Goal: Obtain resource: Obtain resource

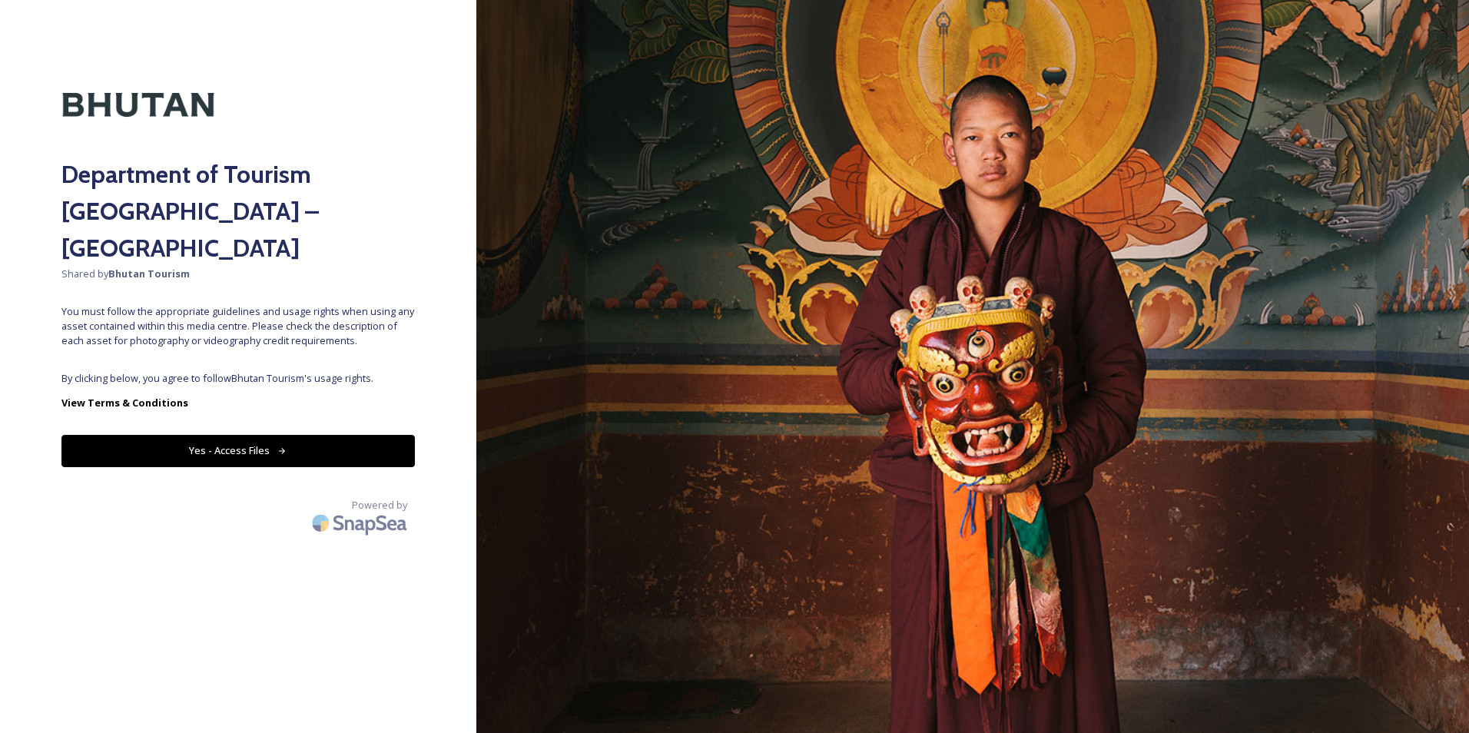
click at [206, 435] on button "Yes - Access Files" at bounding box center [237, 450] width 353 height 31
click at [208, 435] on button "Yes - Access Files" at bounding box center [237, 450] width 353 height 31
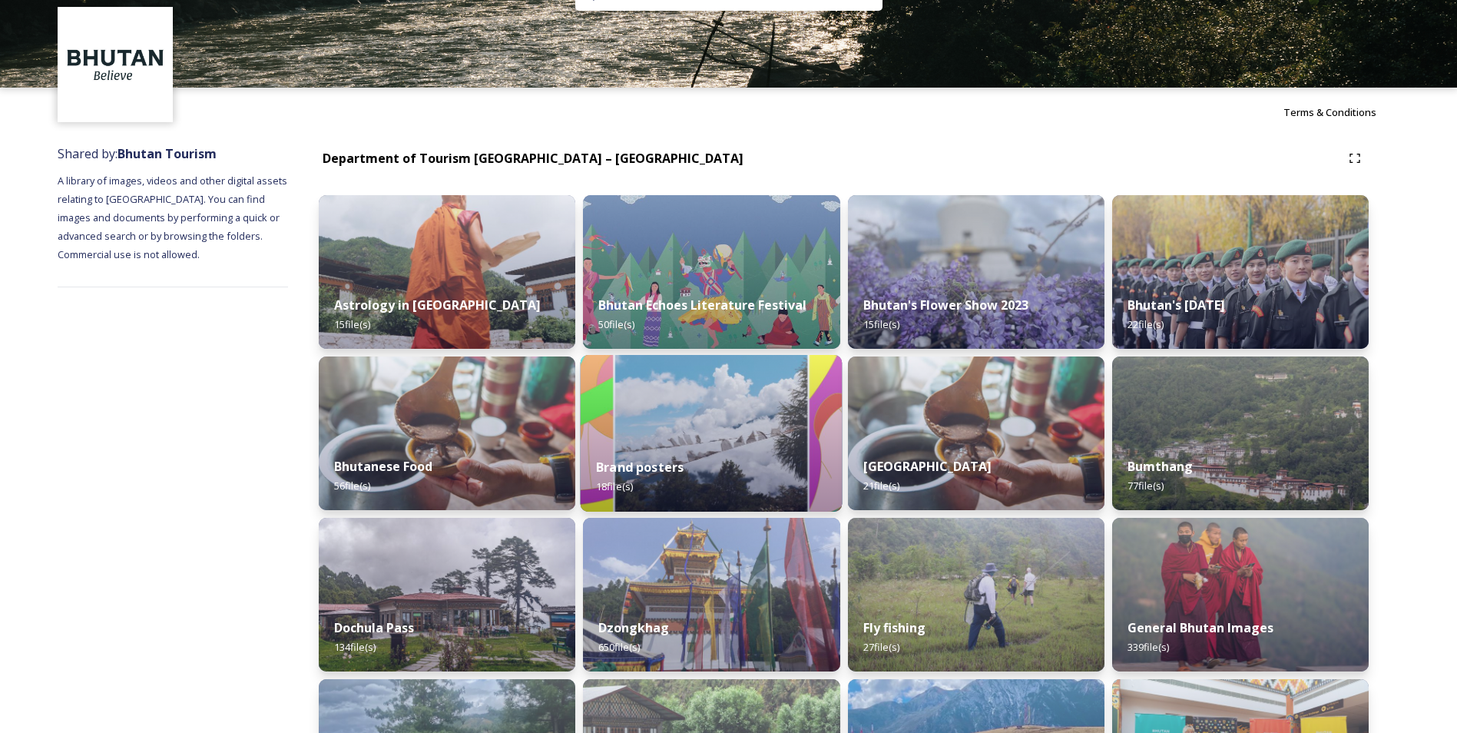
scroll to position [154, 0]
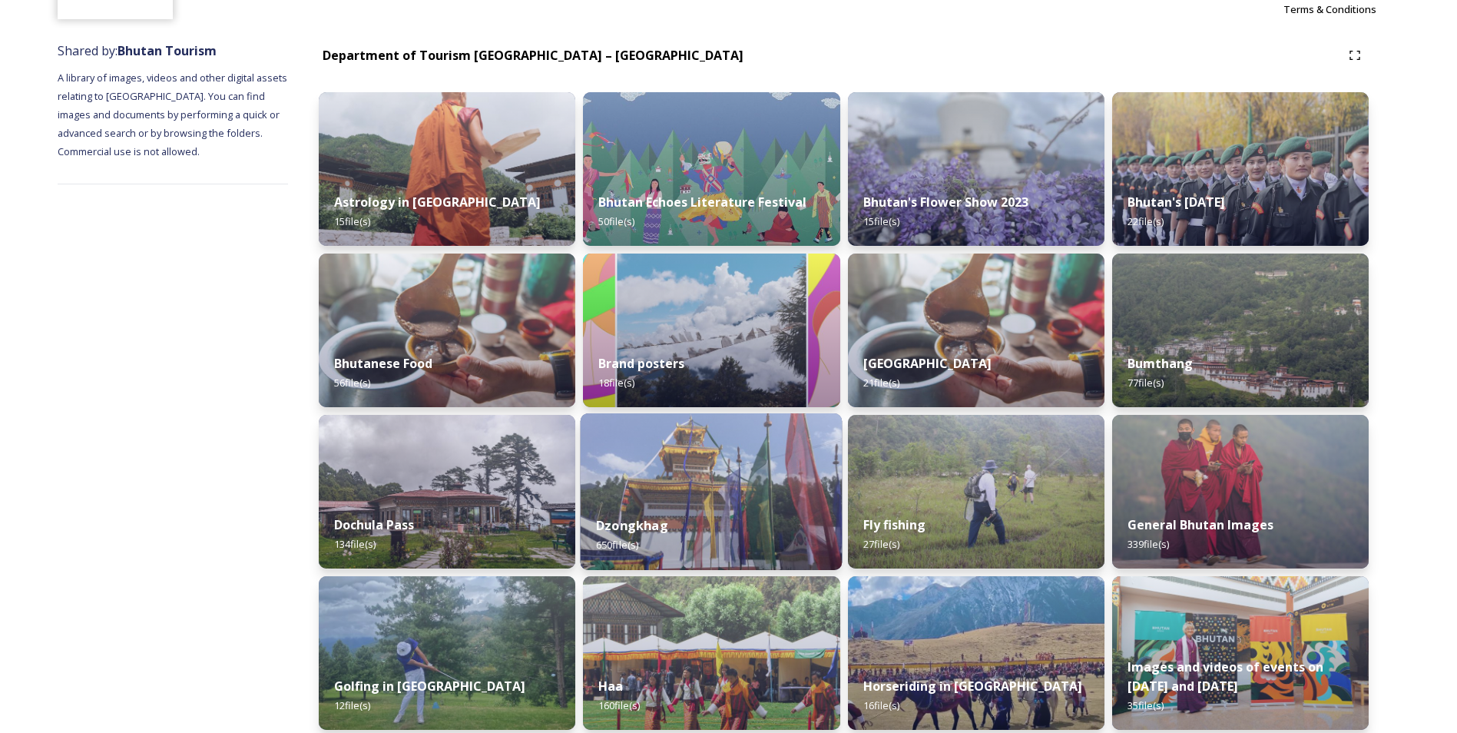
click at [773, 520] on div "Dzongkhag 650 file(s)" at bounding box center [712, 535] width 262 height 70
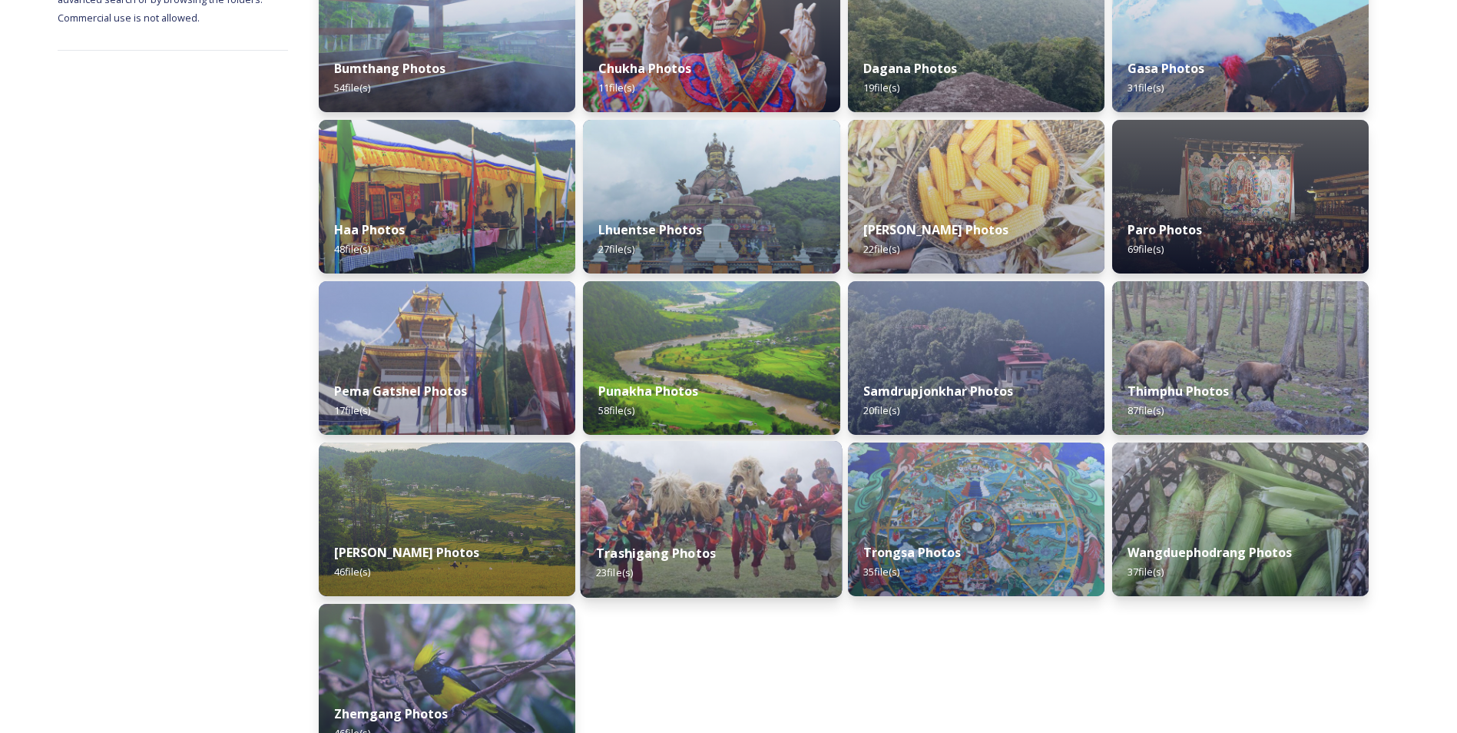
scroll to position [383, 0]
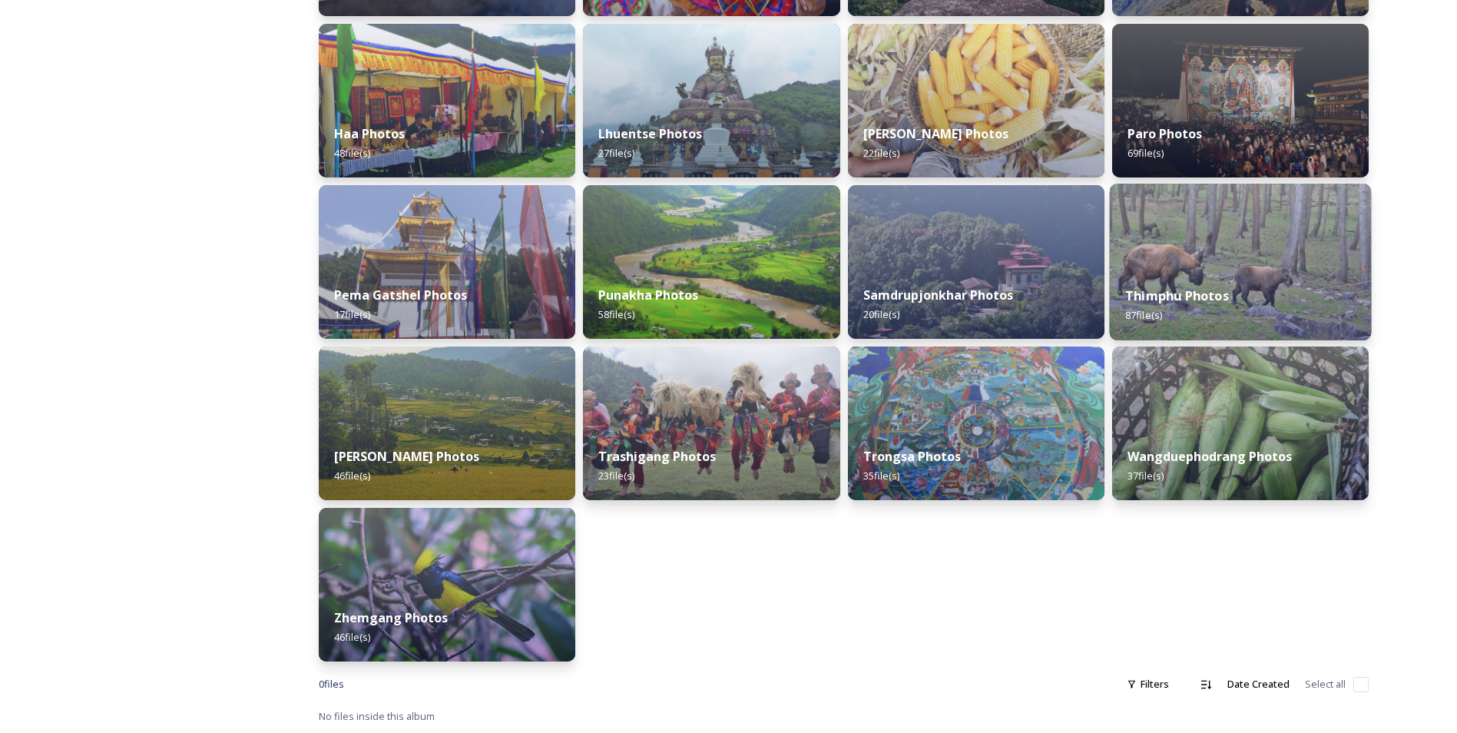
click at [1164, 286] on div "Thimphu Photos 87 file(s)" at bounding box center [1240, 305] width 262 height 70
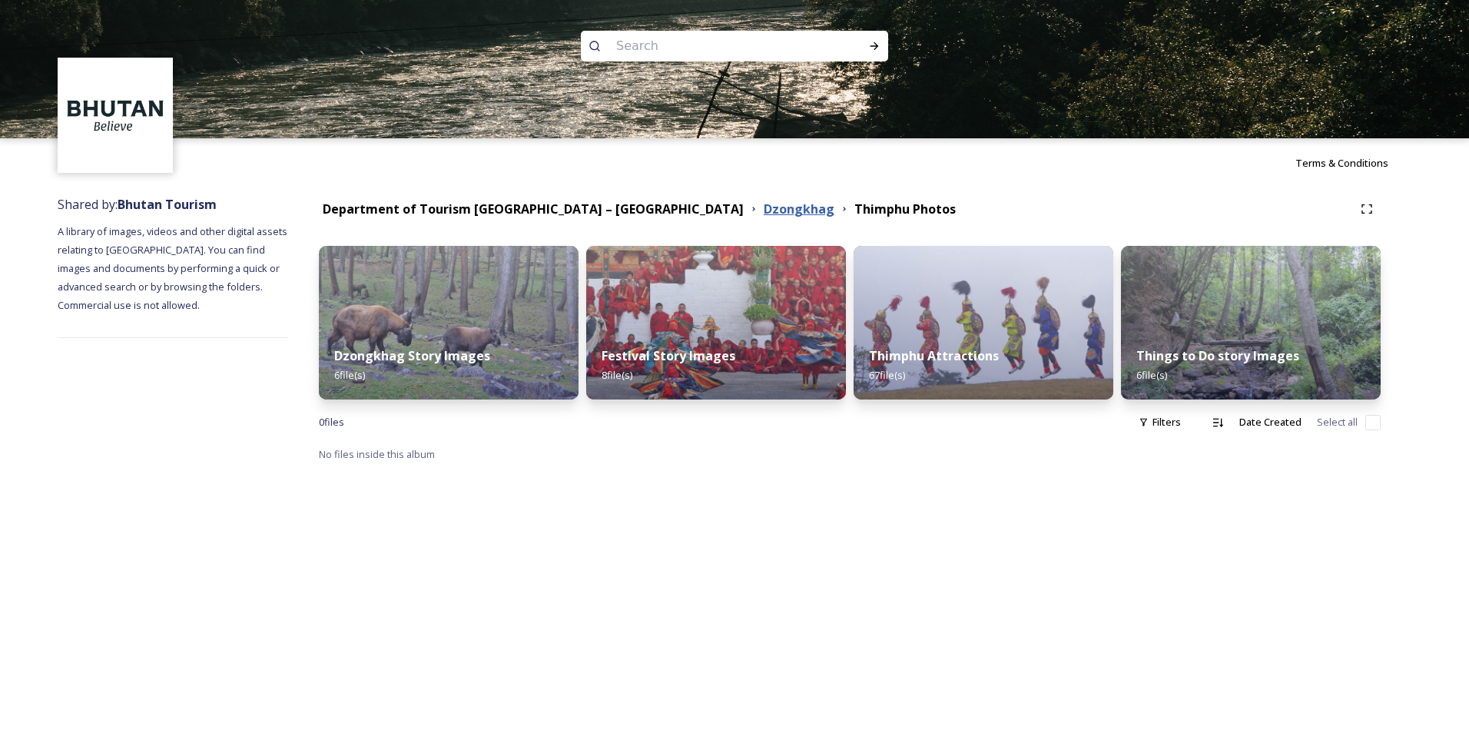
click at [763, 214] on strong "Dzongkhag" at bounding box center [798, 208] width 71 height 17
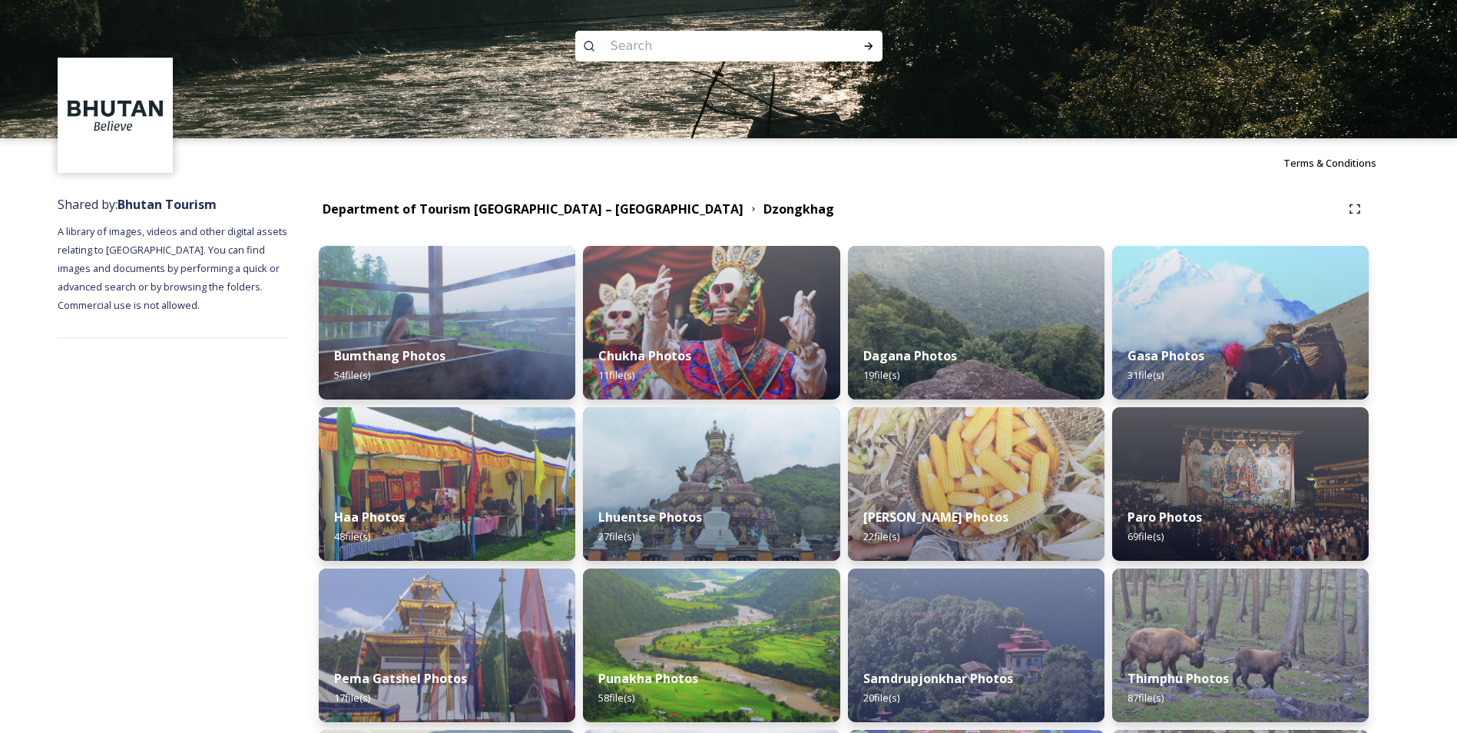
click at [613, 49] on input at bounding box center [708, 46] width 210 height 34
type input "thimphu dzongkha"
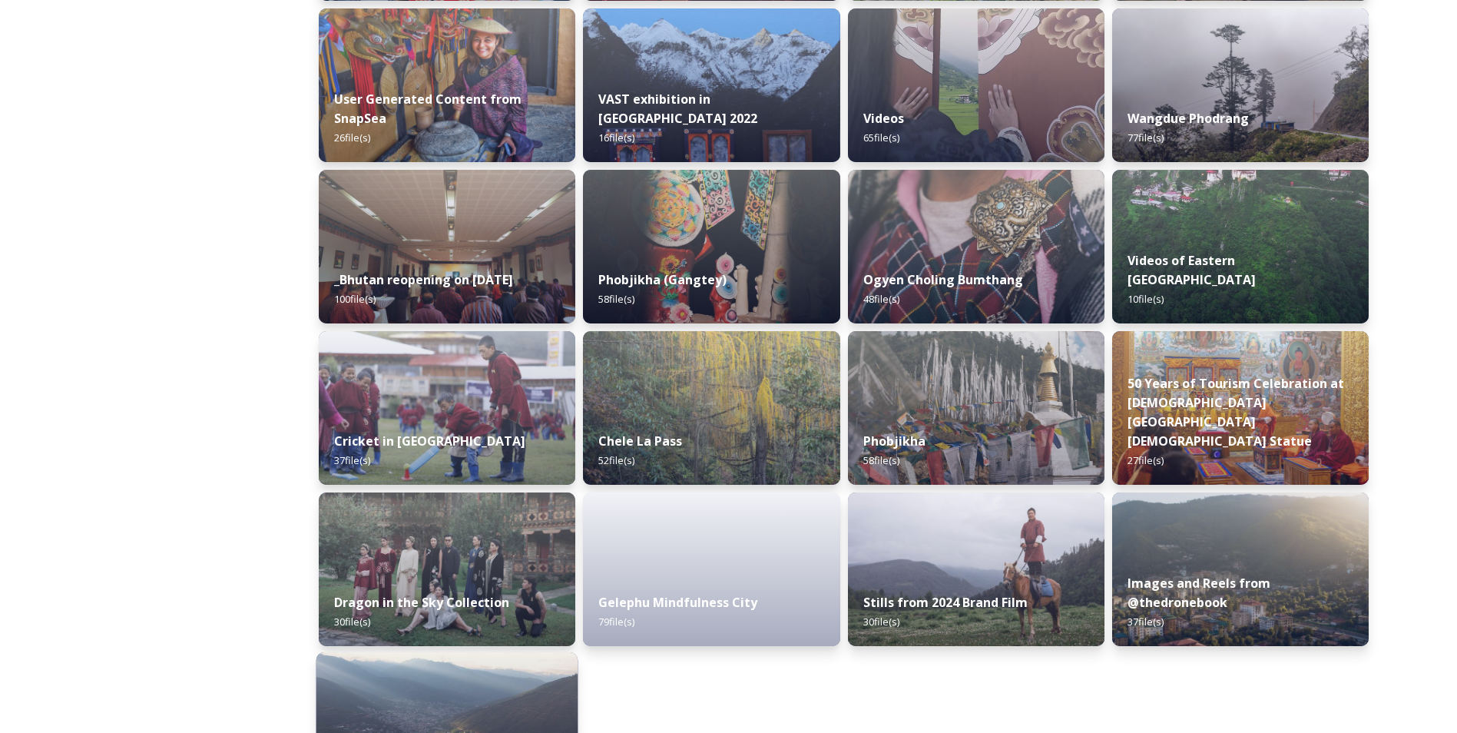
scroll to position [1779, 0]
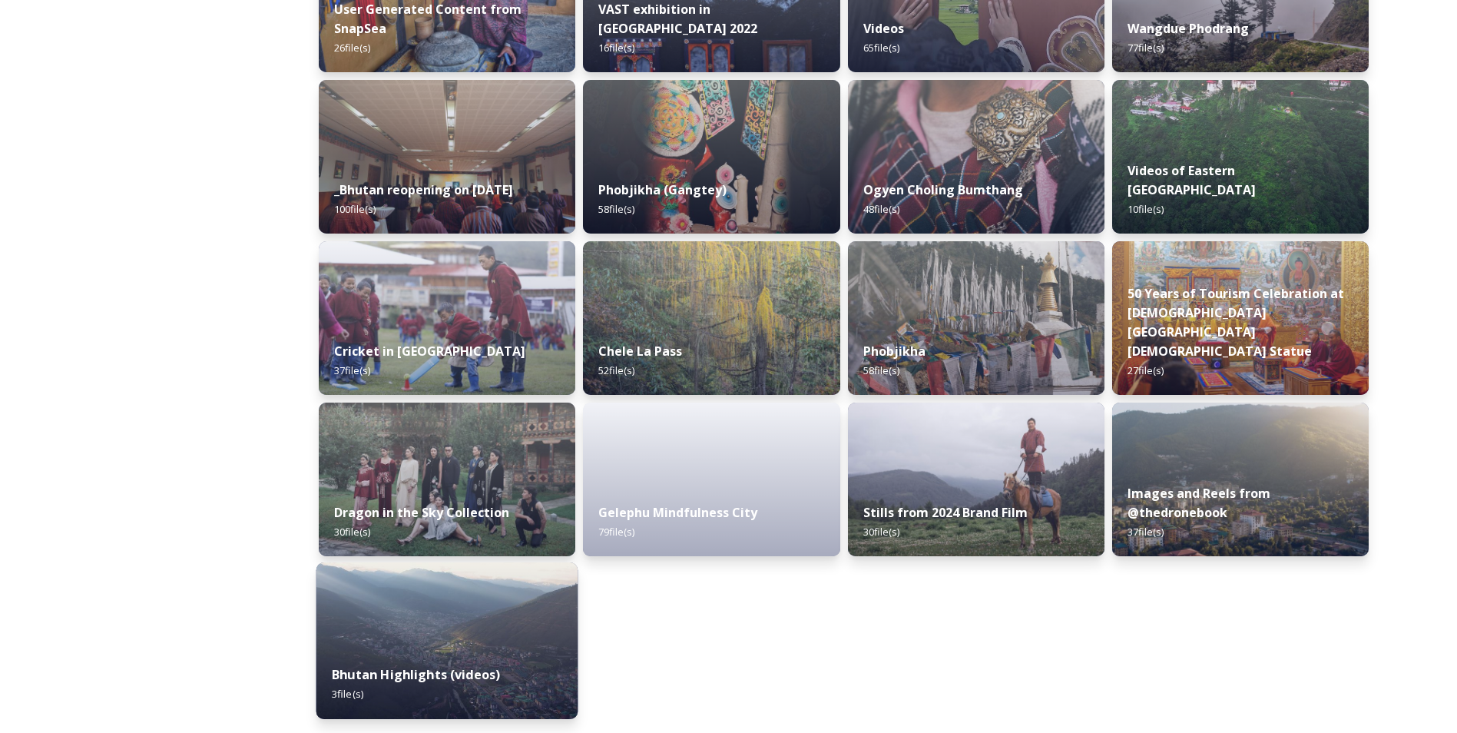
click at [505, 647] on img at bounding box center [447, 640] width 262 height 157
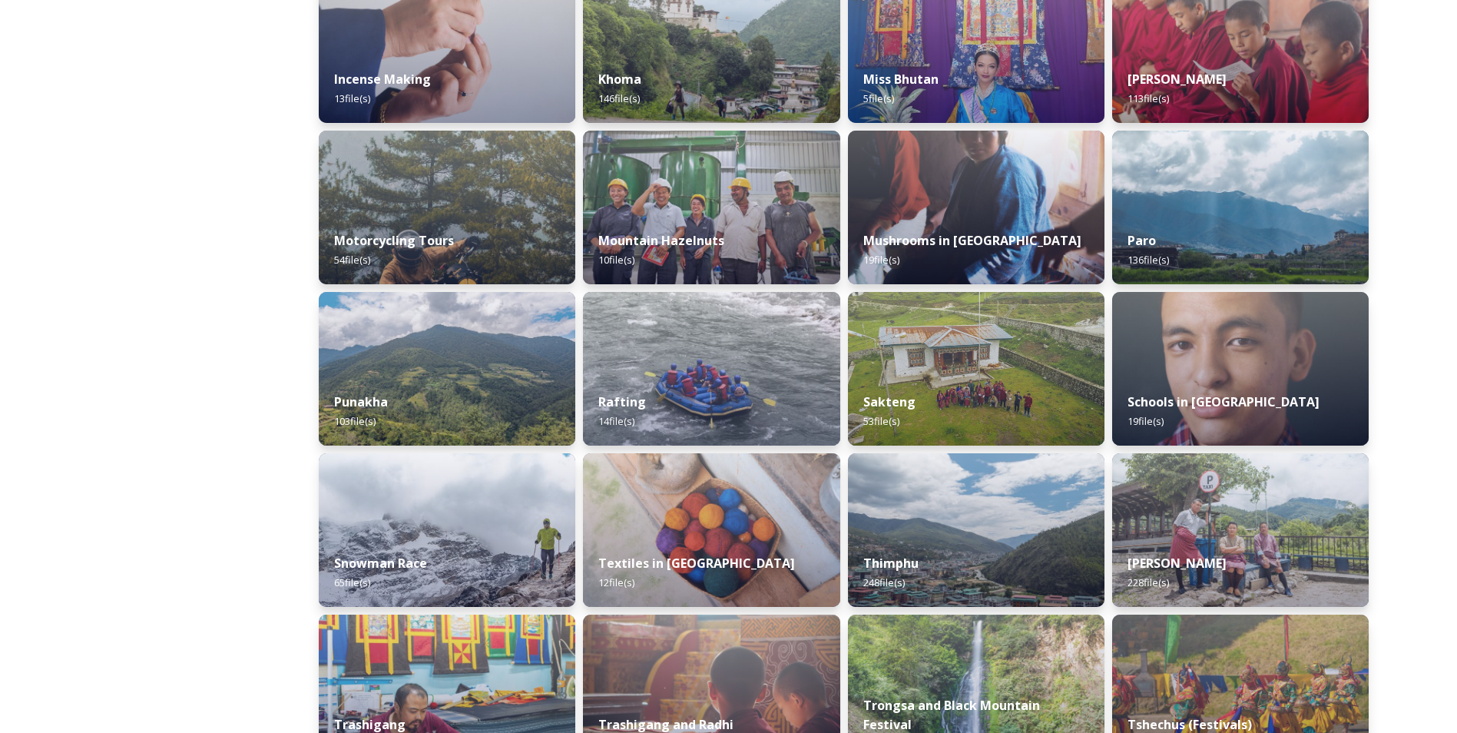
scroll to position [1229, 0]
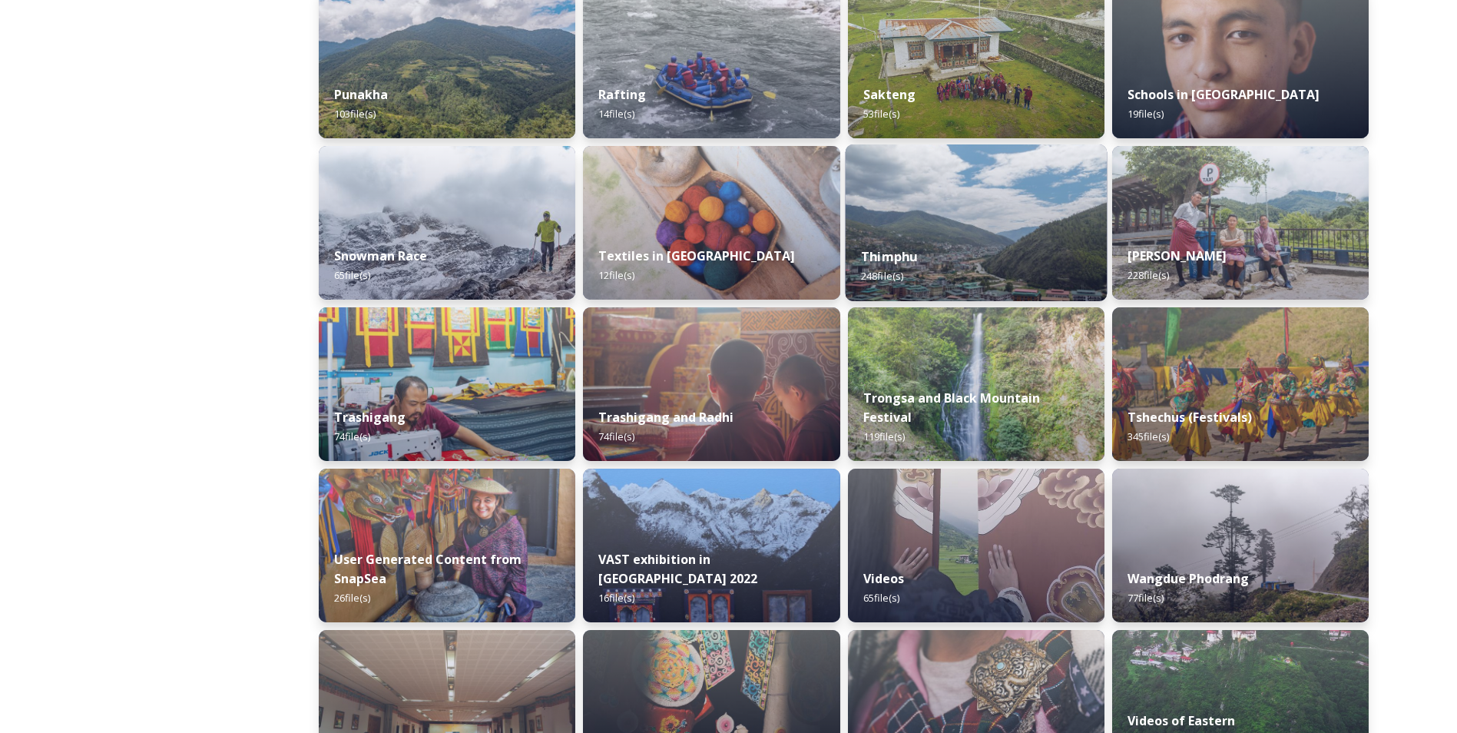
click at [866, 257] on strong "Thimphu" at bounding box center [889, 256] width 56 height 17
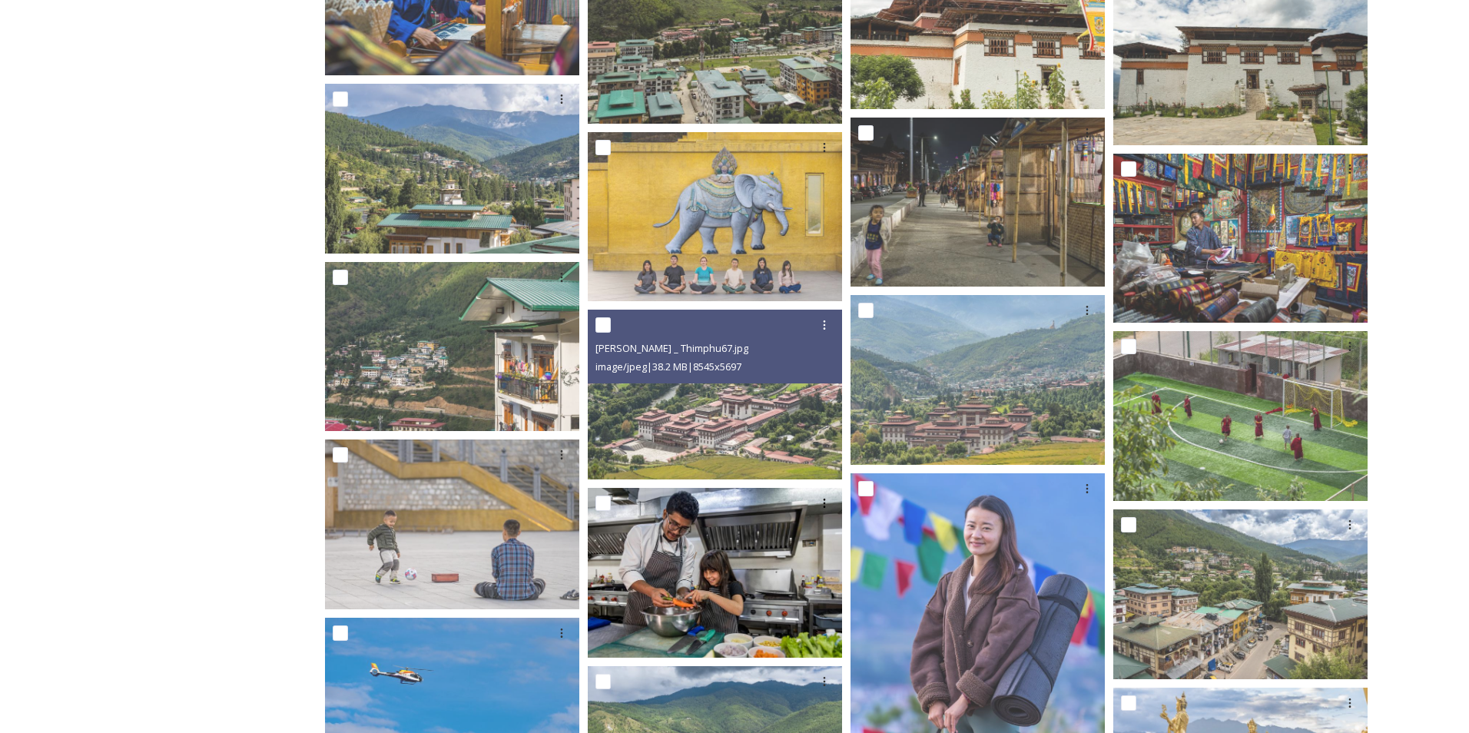
scroll to position [9447, 0]
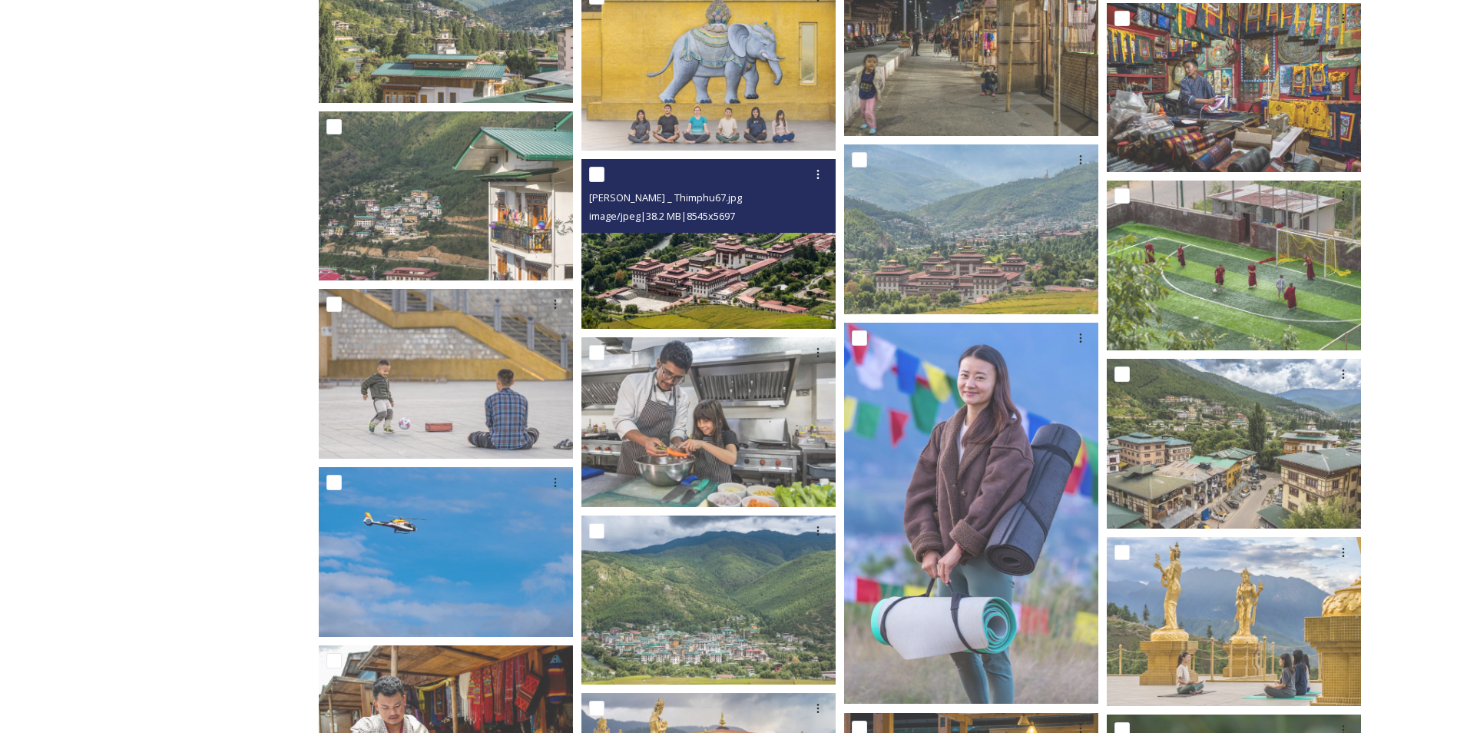
click at [755, 270] on img at bounding box center [708, 244] width 254 height 170
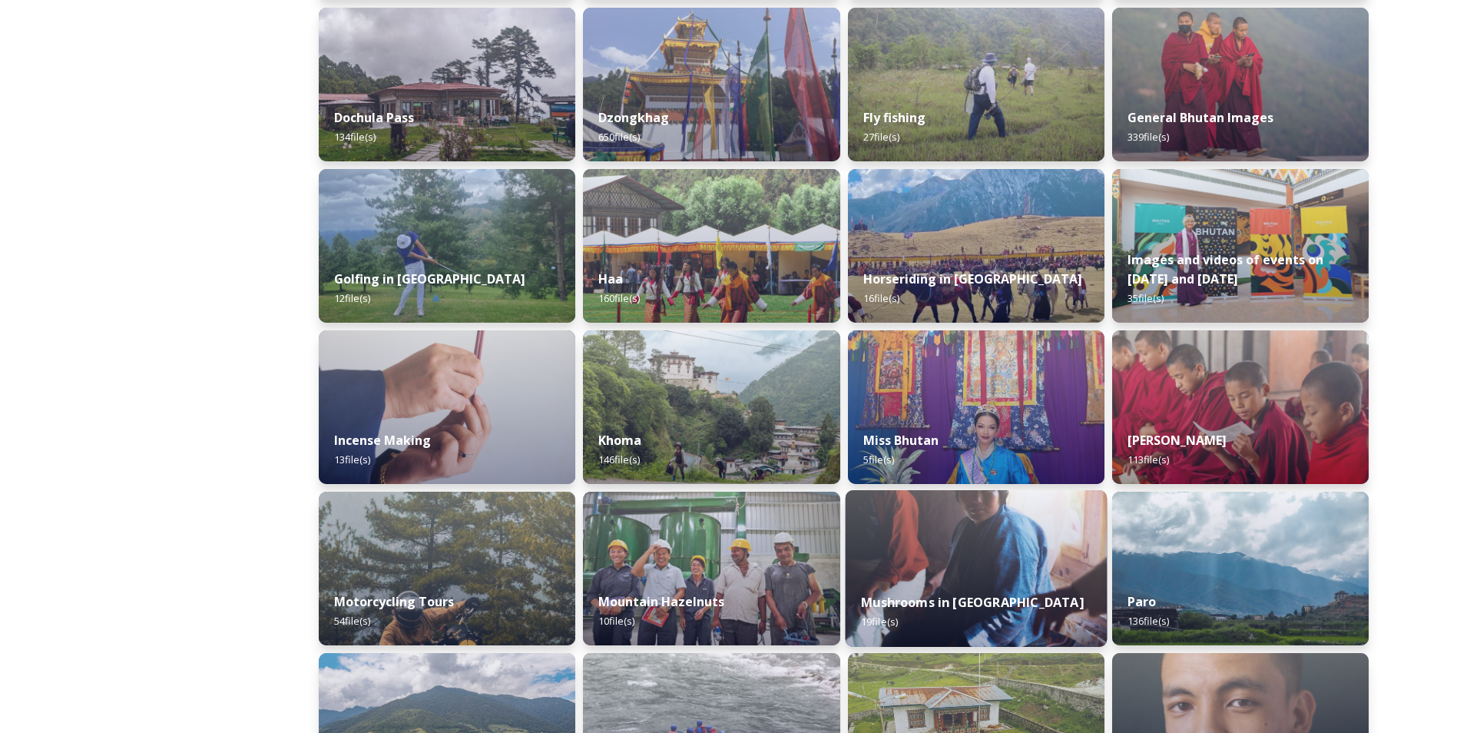
scroll to position [614, 0]
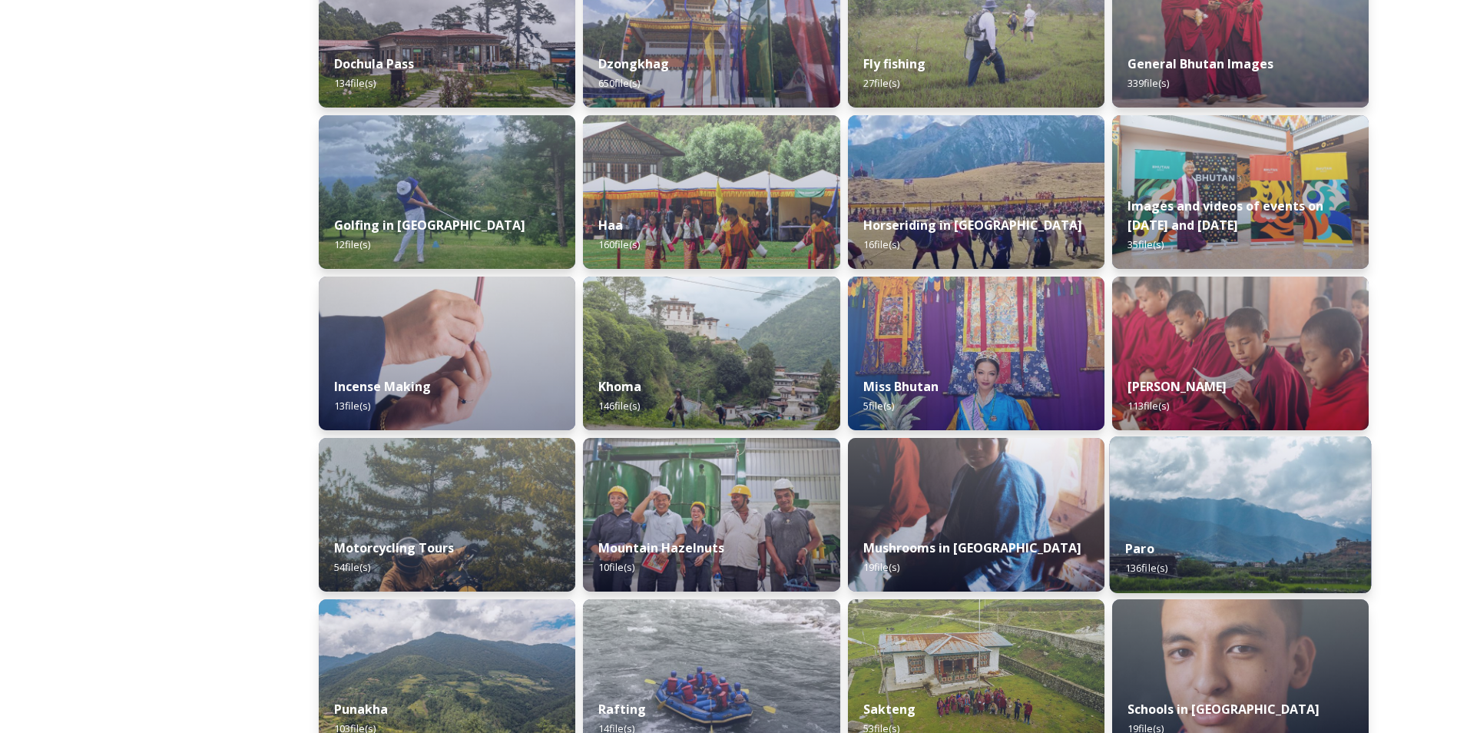
click at [1241, 512] on img at bounding box center [1240, 514] width 262 height 157
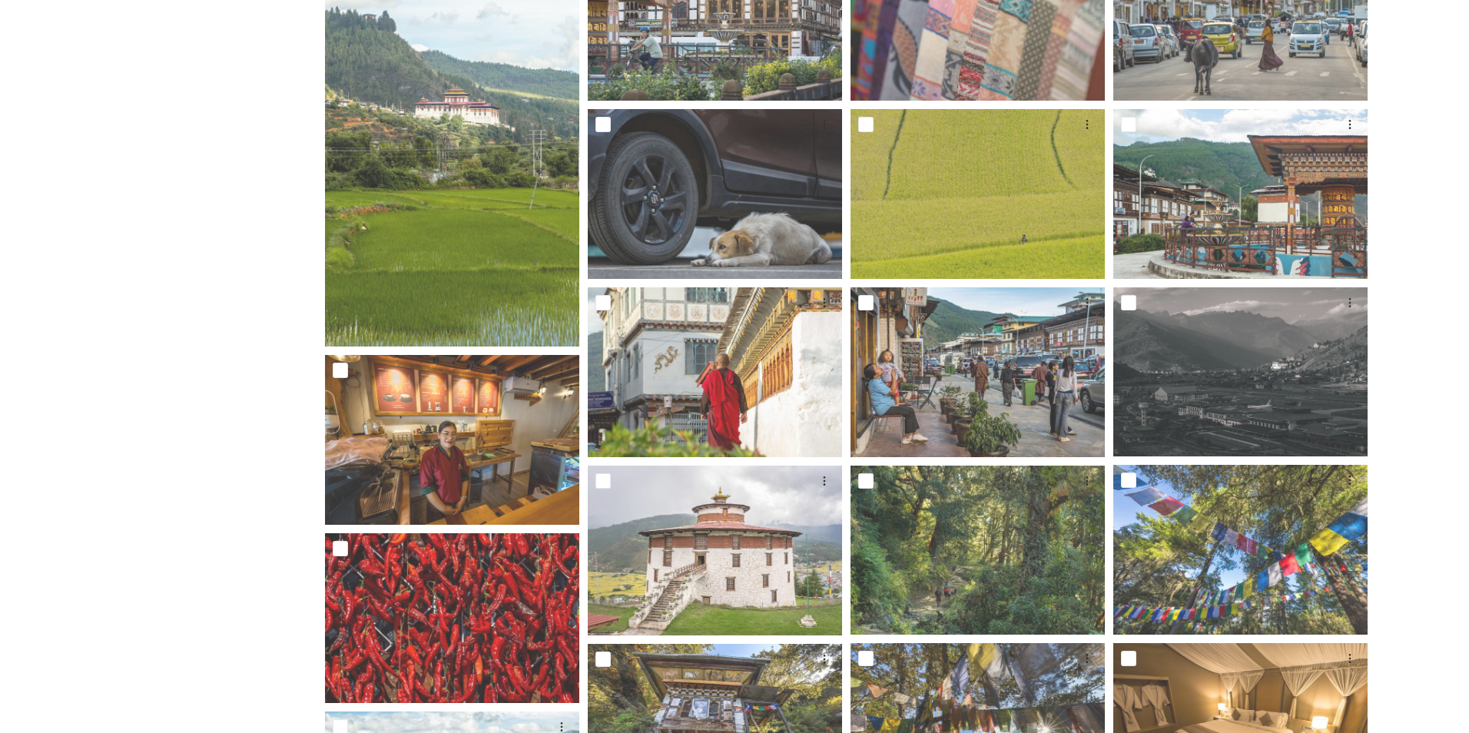
scroll to position [676, 0]
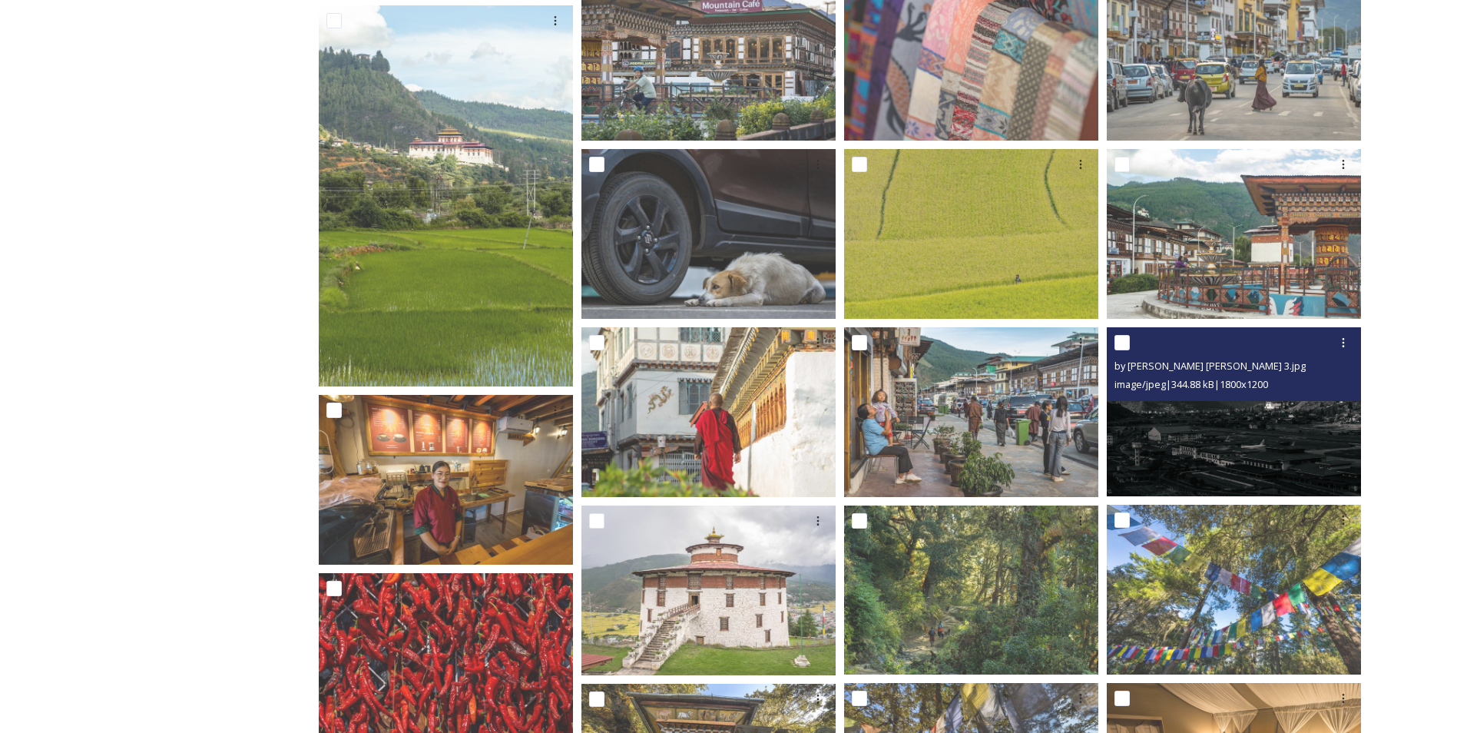
click at [1257, 487] on img at bounding box center [1234, 412] width 254 height 170
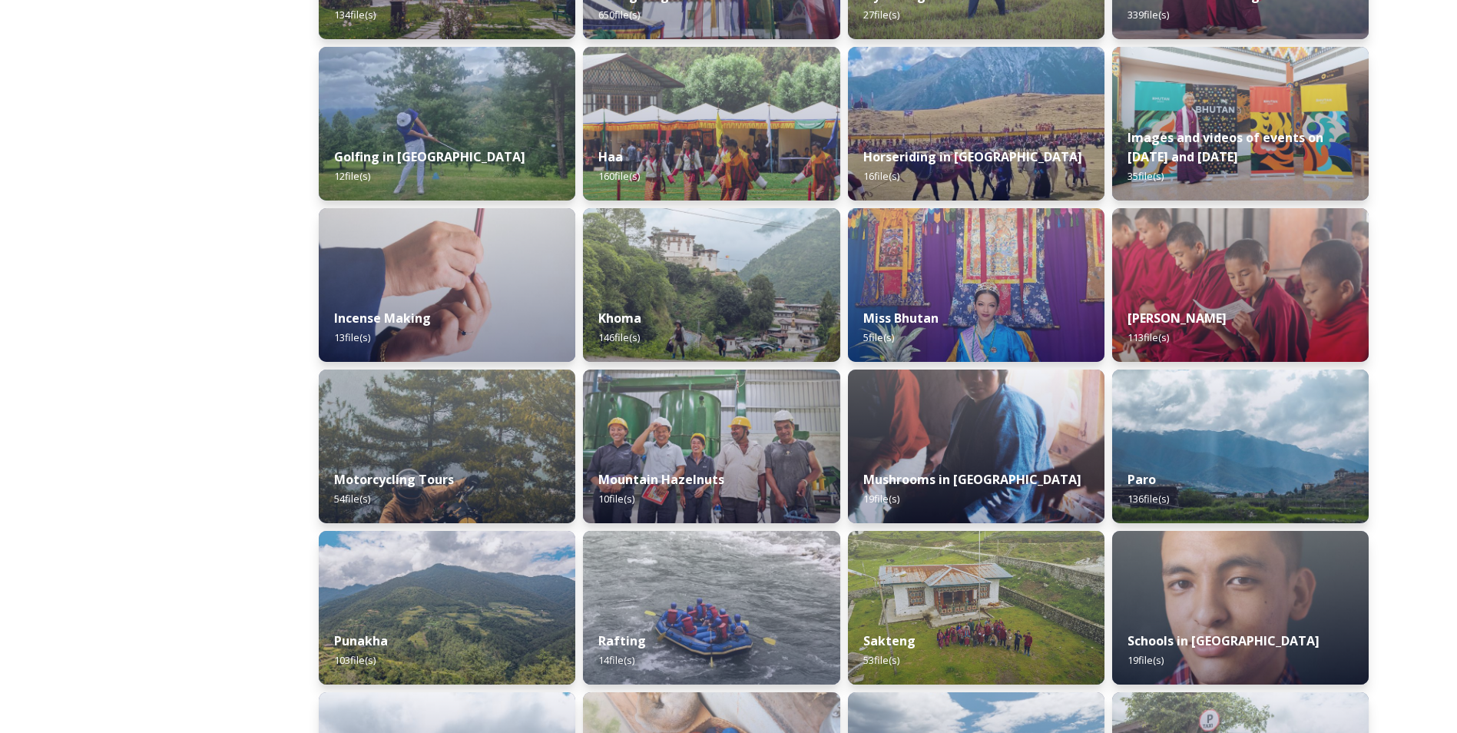
scroll to position [845, 0]
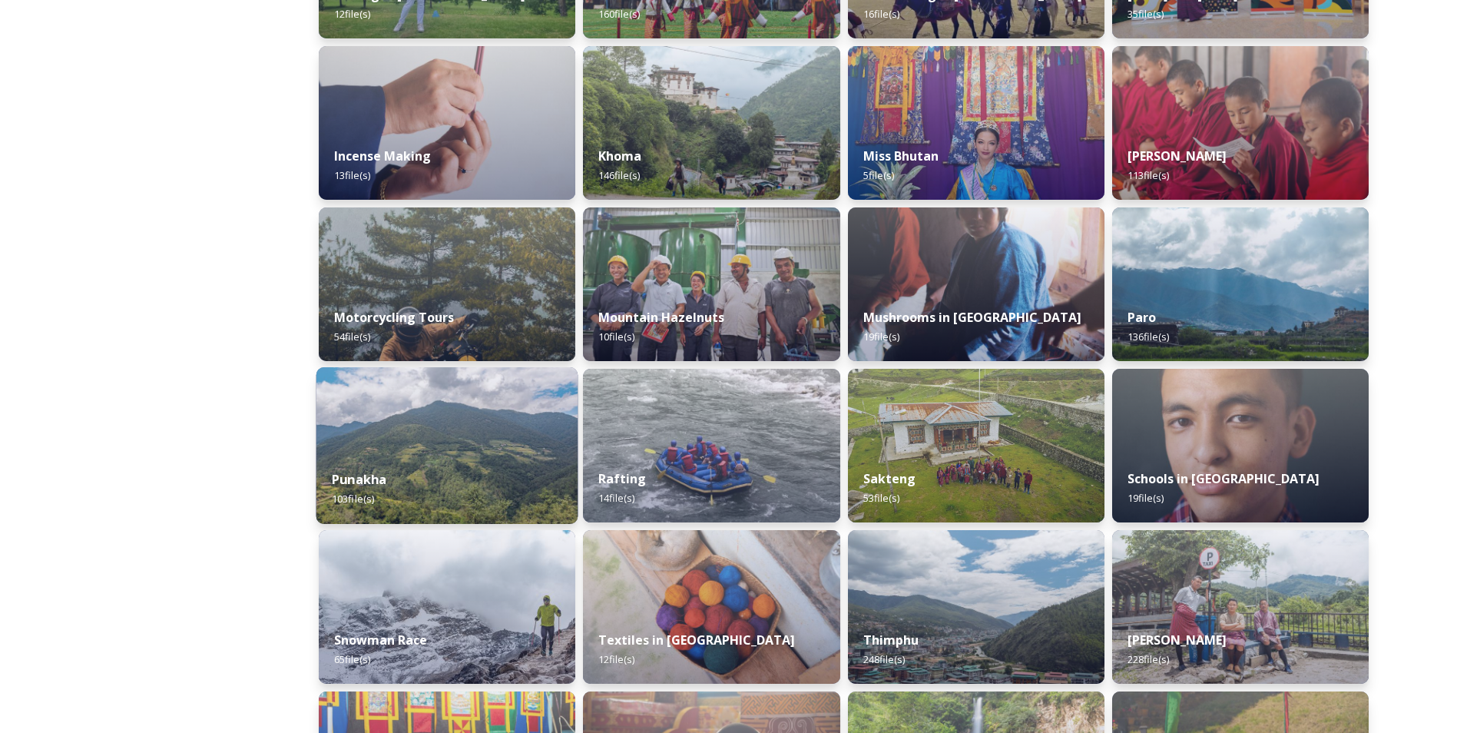
click at [480, 455] on div "Punakha 103 file(s)" at bounding box center [447, 489] width 262 height 70
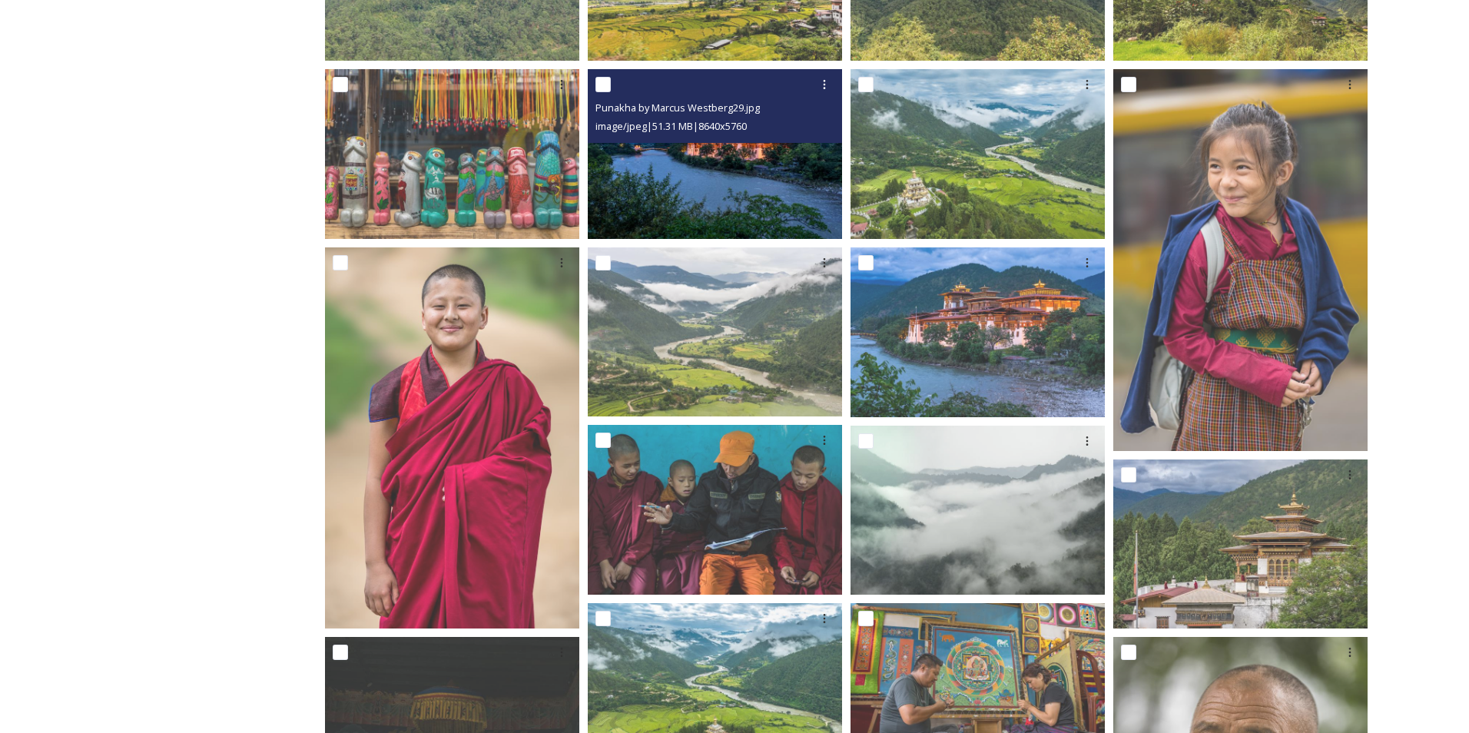
scroll to position [691, 0]
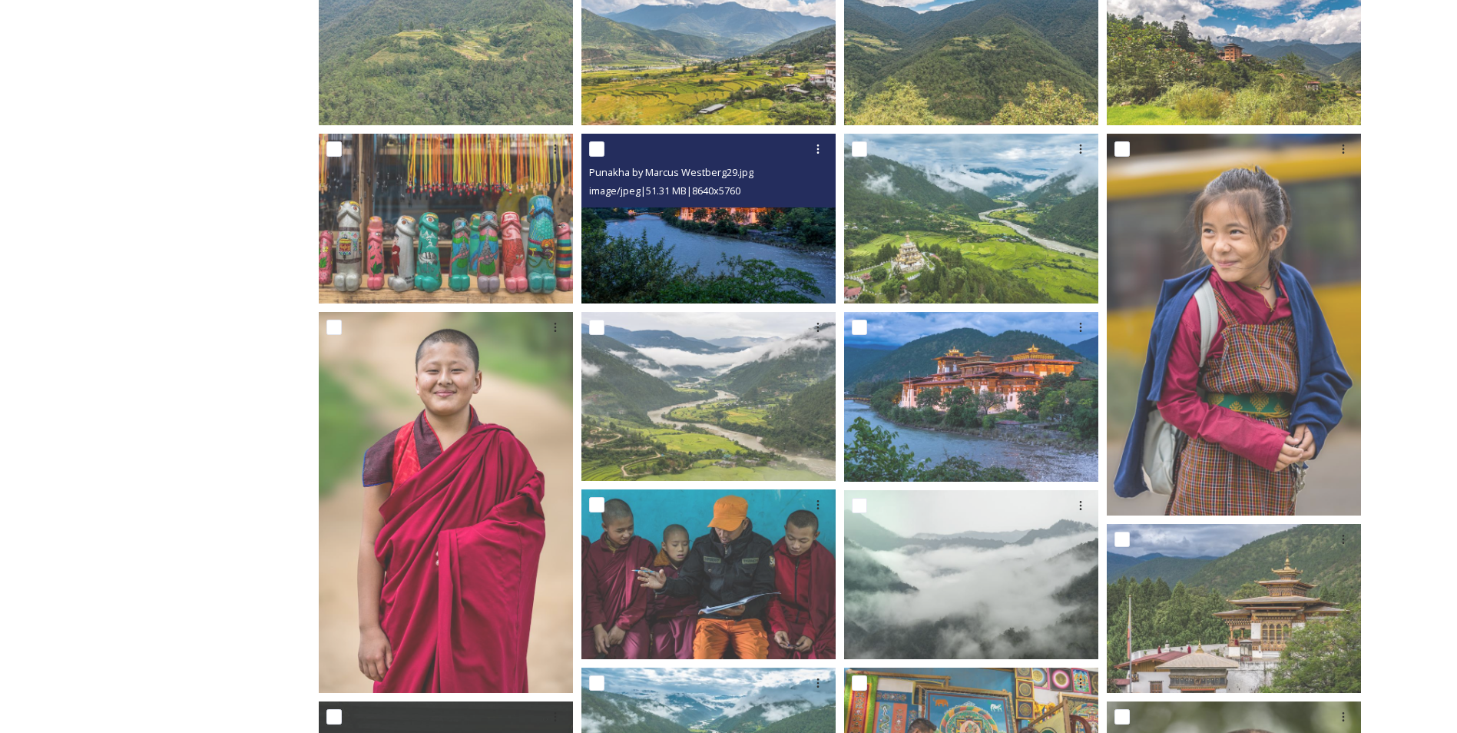
click at [740, 225] on img at bounding box center [708, 219] width 254 height 170
